Goal: Task Accomplishment & Management: Manage account settings

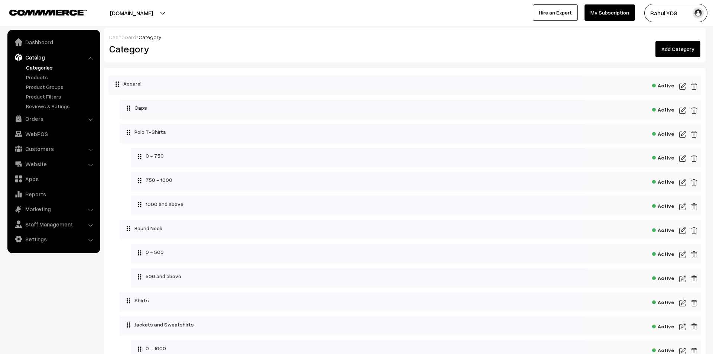
click at [48, 244] on link "Settings" at bounding box center [53, 238] width 88 height 13
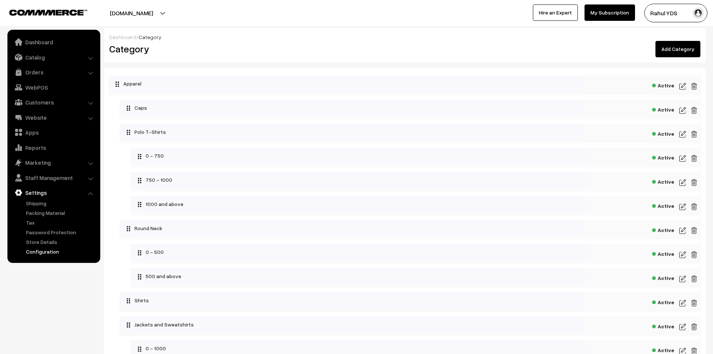
click at [36, 253] on link "Configuration" at bounding box center [61, 251] width 74 height 8
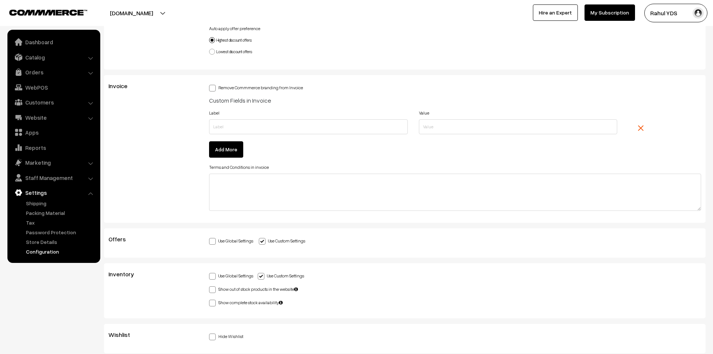
scroll to position [1854, 0]
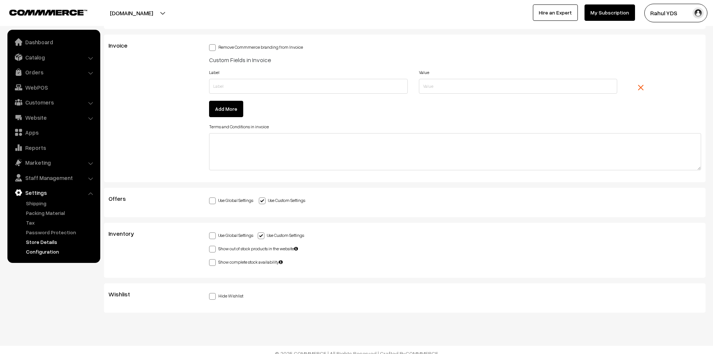
click at [53, 243] on link "Store Details" at bounding box center [61, 242] width 74 height 8
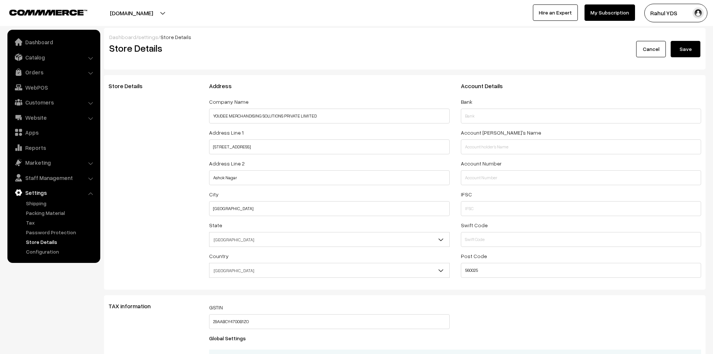
select select "99"
click at [31, 231] on link "Password Protection" at bounding box center [61, 232] width 74 height 8
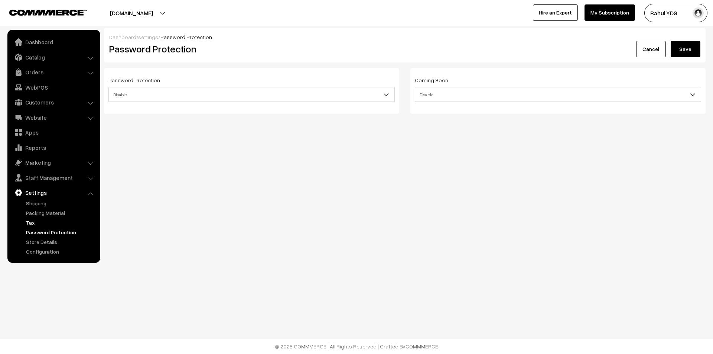
click at [31, 223] on link "Tax" at bounding box center [61, 222] width 74 height 8
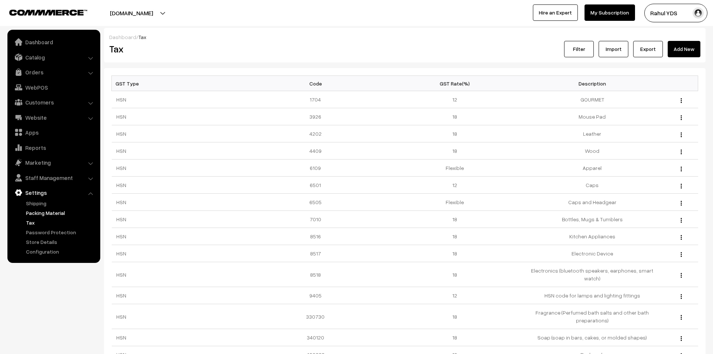
click at [49, 212] on link "Packing Material" at bounding box center [61, 213] width 74 height 8
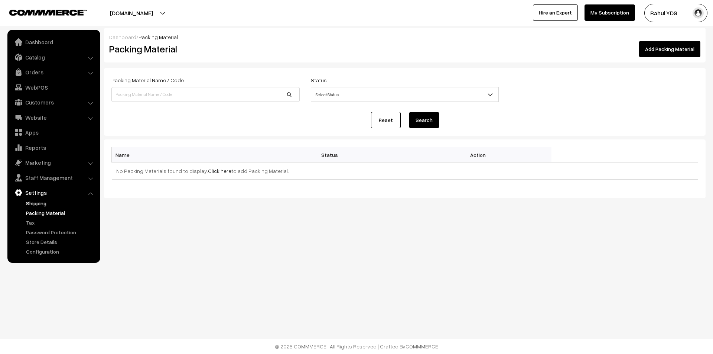
click at [41, 201] on link "Shipping" at bounding box center [61, 203] width 74 height 8
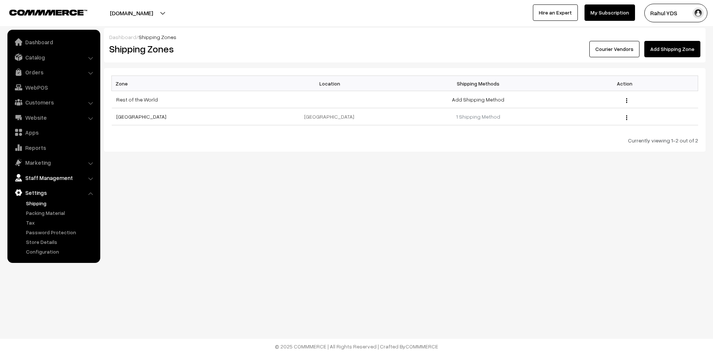
click at [43, 178] on link "Staff Management" at bounding box center [53, 177] width 88 height 13
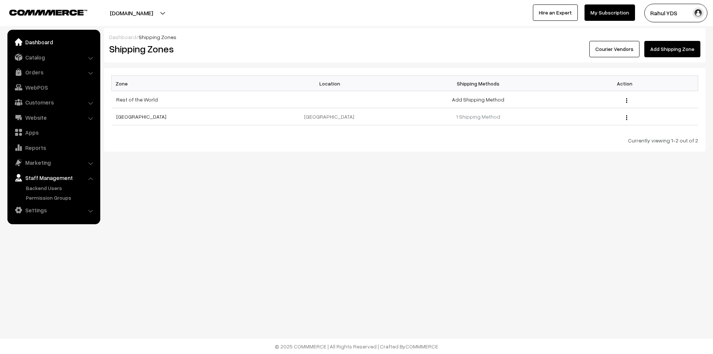
click at [49, 43] on link "Dashboard" at bounding box center [53, 41] width 88 height 13
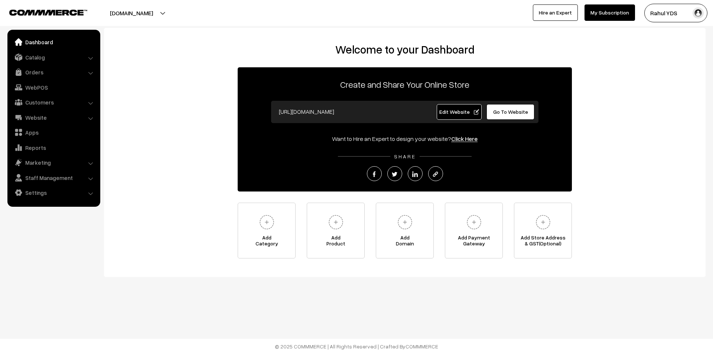
click at [464, 117] on link "Edit Website" at bounding box center [459, 112] width 45 height 16
click at [69, 113] on link "Website" at bounding box center [53, 117] width 88 height 13
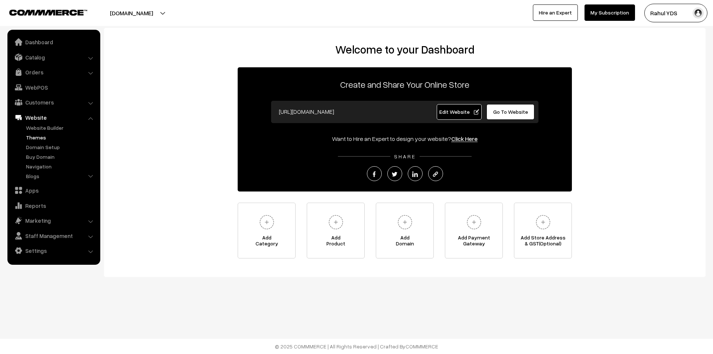
click at [34, 139] on link "Themes" at bounding box center [61, 137] width 74 height 8
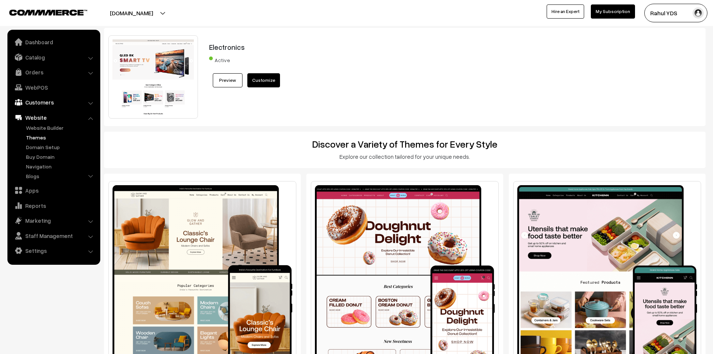
click at [41, 98] on link "Customers" at bounding box center [53, 101] width 88 height 13
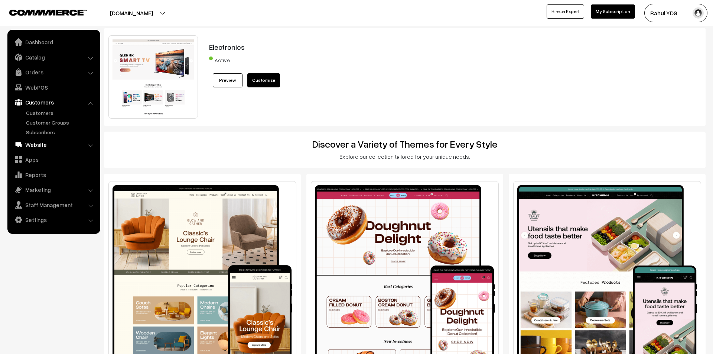
click at [35, 146] on link "Website" at bounding box center [53, 144] width 88 height 13
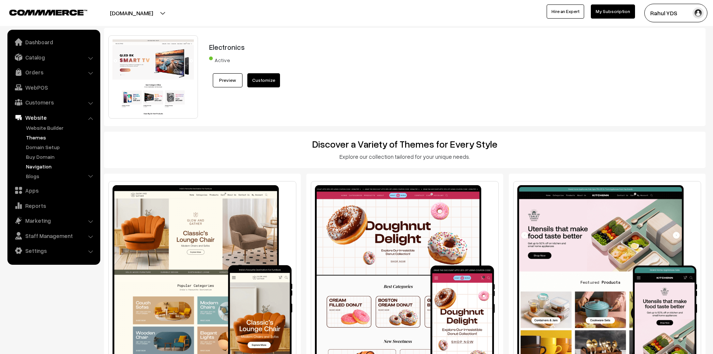
click at [33, 168] on link "Navigation" at bounding box center [61, 166] width 74 height 8
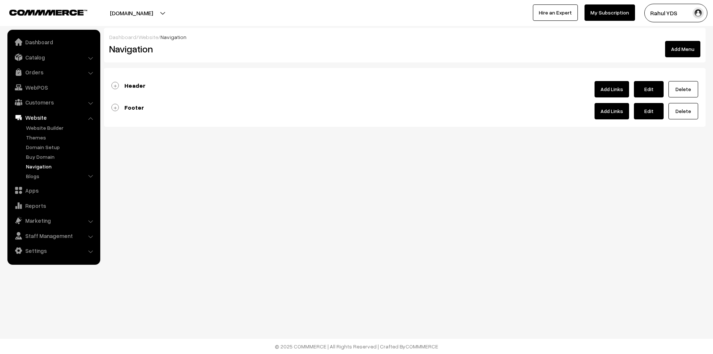
click at [134, 84] on b "Header" at bounding box center [134, 85] width 21 height 7
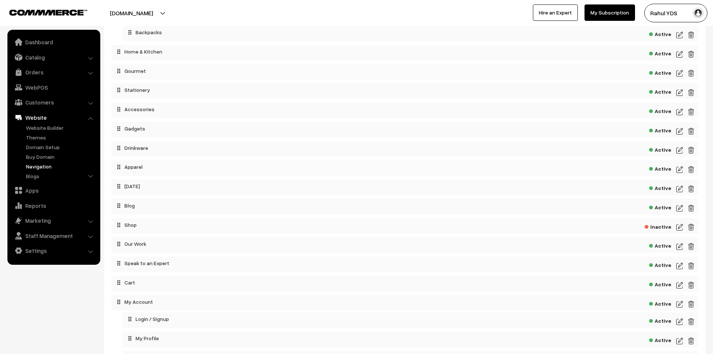
scroll to position [159, 0]
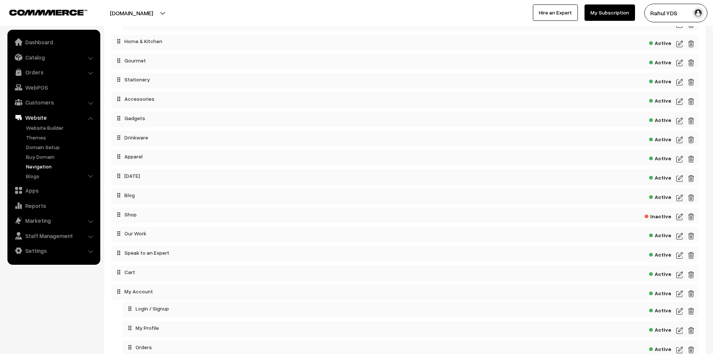
click at [681, 260] on img at bounding box center [679, 255] width 7 height 9
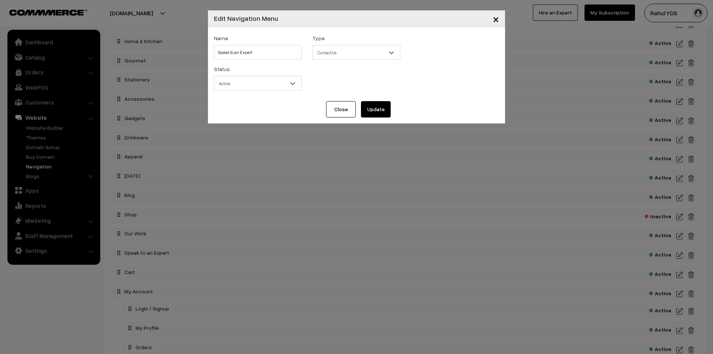
click at [498, 21] on span "×" at bounding box center [496, 19] width 6 height 14
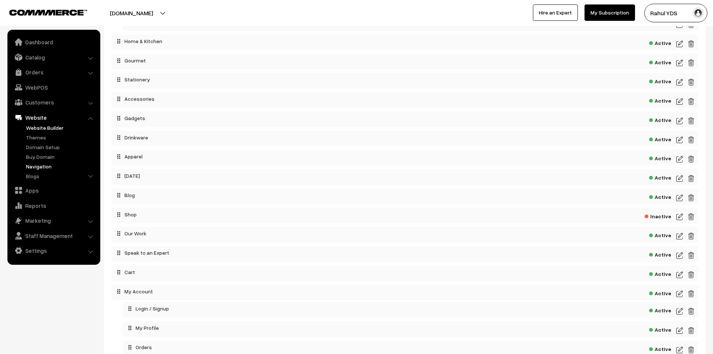
click at [38, 128] on link "Website Builder" at bounding box center [61, 128] width 74 height 8
